Goal: Task Accomplishment & Management: Complete application form

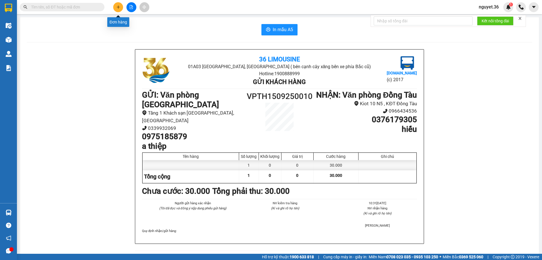
click at [119, 7] on icon "plus" at bounding box center [118, 7] width 3 height 0
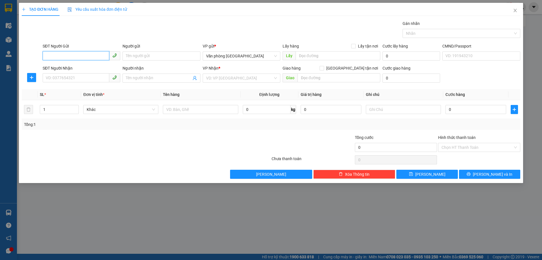
click at [71, 57] on input "SĐT Người Gửi" at bounding box center [76, 55] width 67 height 9
click at [80, 64] on div "0912582462 - CHÚ DƯƠNG" at bounding box center [81, 67] width 71 height 6
type input "0912582462"
type input "CHÚ DƯƠNG"
type input "0912582462"
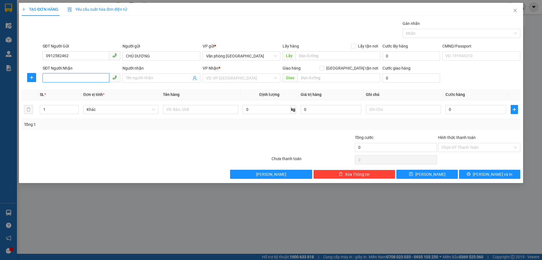
click at [71, 80] on input "SĐT Người Nhận" at bounding box center [76, 77] width 67 height 9
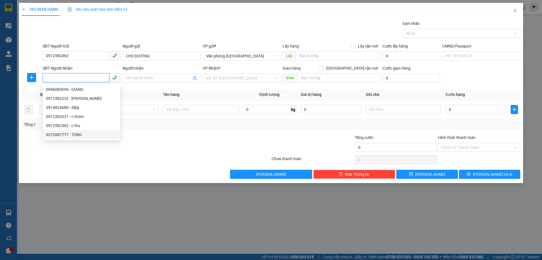
click at [68, 135] on div "0372087777 - TÙNG" at bounding box center [81, 134] width 71 height 6
type input "0372087777"
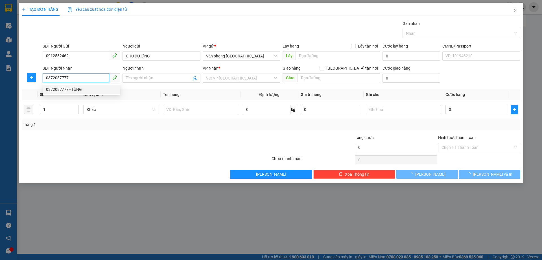
type input "TÙNG"
type input "TOÀ NHÀ TT . 120 ĐỊNH CÔNG"
type input "70.000"
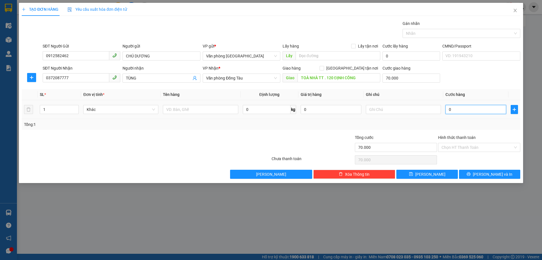
click at [467, 108] on input "0" at bounding box center [476, 109] width 61 height 9
type input "3"
type input "70.003"
type input "30"
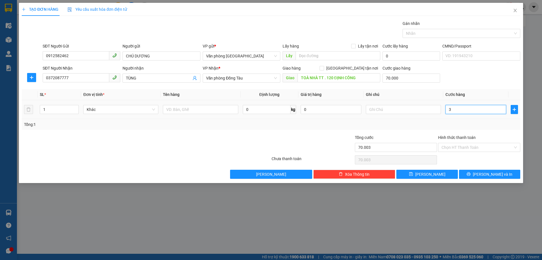
type input "70.030"
type input "300"
type input "70.300"
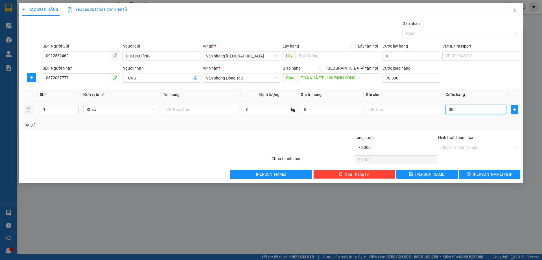
type input "3.000"
type input "73.000"
type input "30.000"
type input "100.000"
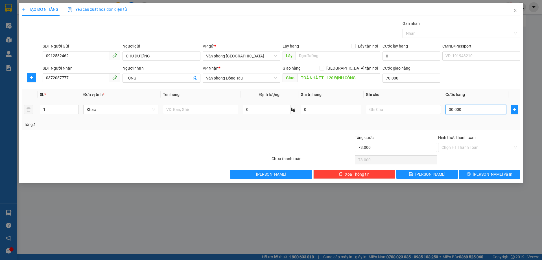
type input "100.000"
type input "30.000"
click at [462, 147] on input "Hình thức thanh toán" at bounding box center [477, 147] width 71 height 8
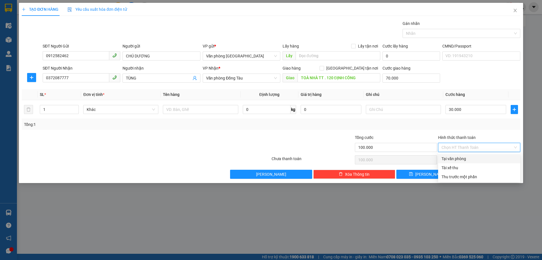
click at [461, 160] on div "Tại văn phòng" at bounding box center [479, 158] width 75 height 6
type input "0"
drag, startPoint x: 479, startPoint y: 175, endPoint x: 406, endPoint y: 129, distance: 86.0
click at [477, 173] on button "[PERSON_NAME] và In" at bounding box center [489, 173] width 61 height 9
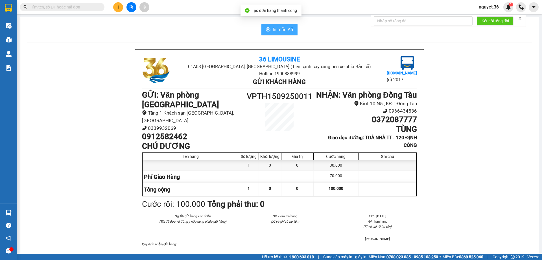
click at [276, 27] on span "In mẫu A5" at bounding box center [283, 29] width 20 height 7
click at [64, 8] on input "text" at bounding box center [64, 7] width 67 height 6
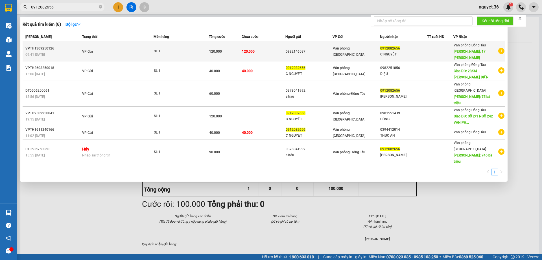
type input "0912082656"
click at [251, 54] on td "120.000" at bounding box center [264, 51] width 44 height 19
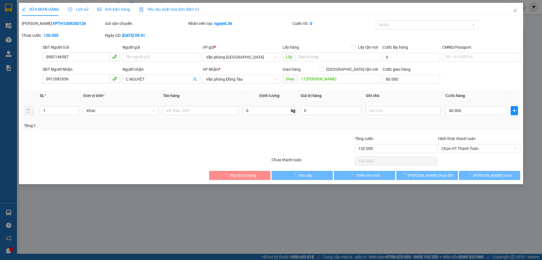
type input "0982146587"
type input "0912082656"
type input "C NGUYỆT"
type input "17 [PERSON_NAME]"
type input "80.000"
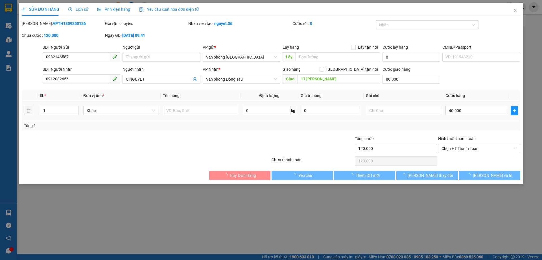
type input "120.000"
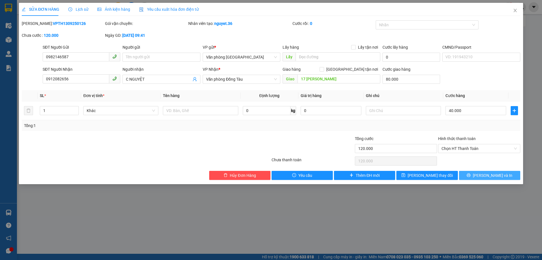
click at [480, 171] on button "[PERSON_NAME] và In" at bounding box center [489, 175] width 61 height 9
